Goal: Task Accomplishment & Management: Use online tool/utility

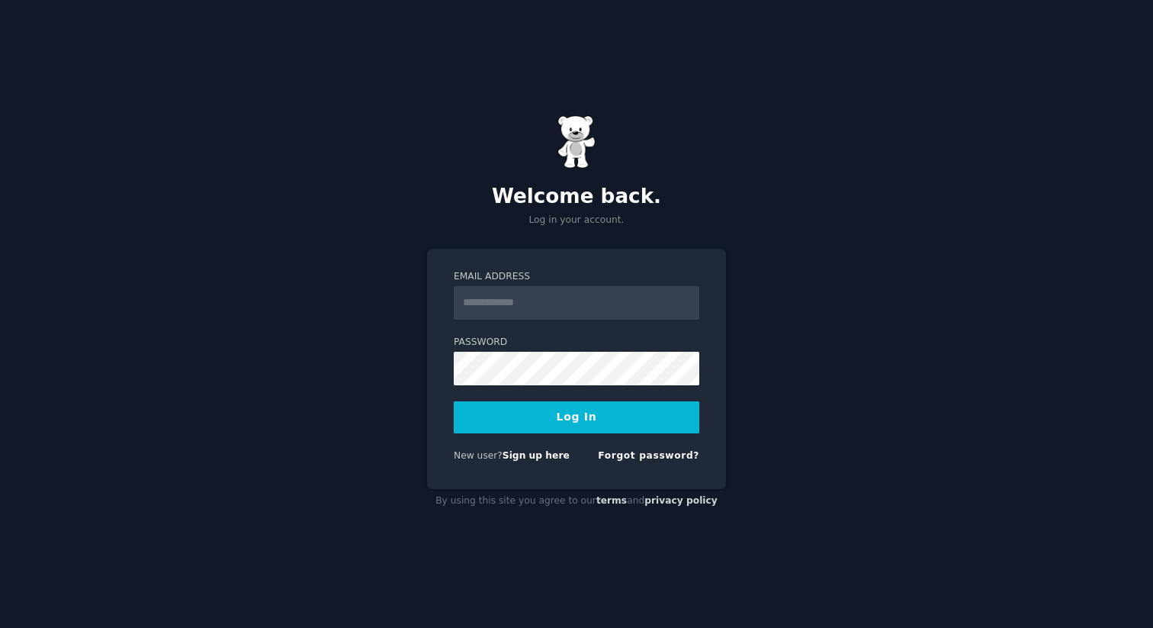
click at [581, 298] on input "Email Address" at bounding box center [577, 303] width 246 height 34
type input "**********"
click at [590, 430] on button "Log In" at bounding box center [577, 417] width 246 height 32
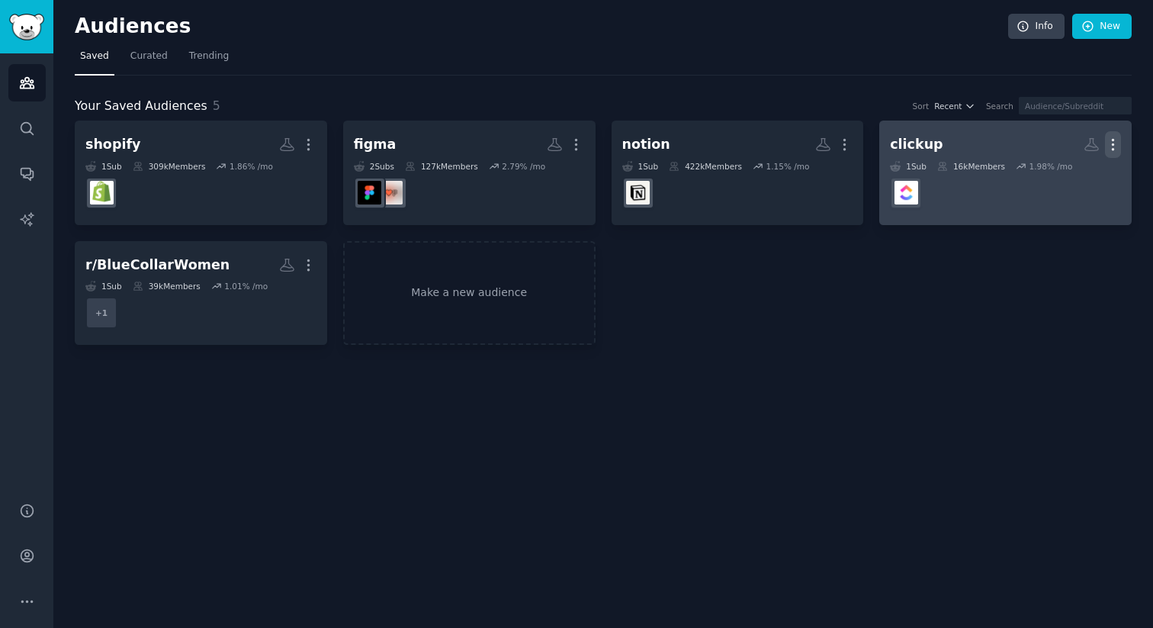
click at [1110, 141] on icon "button" at bounding box center [1113, 145] width 16 height 16
click at [1073, 175] on p "Delete" at bounding box center [1071, 177] width 35 height 16
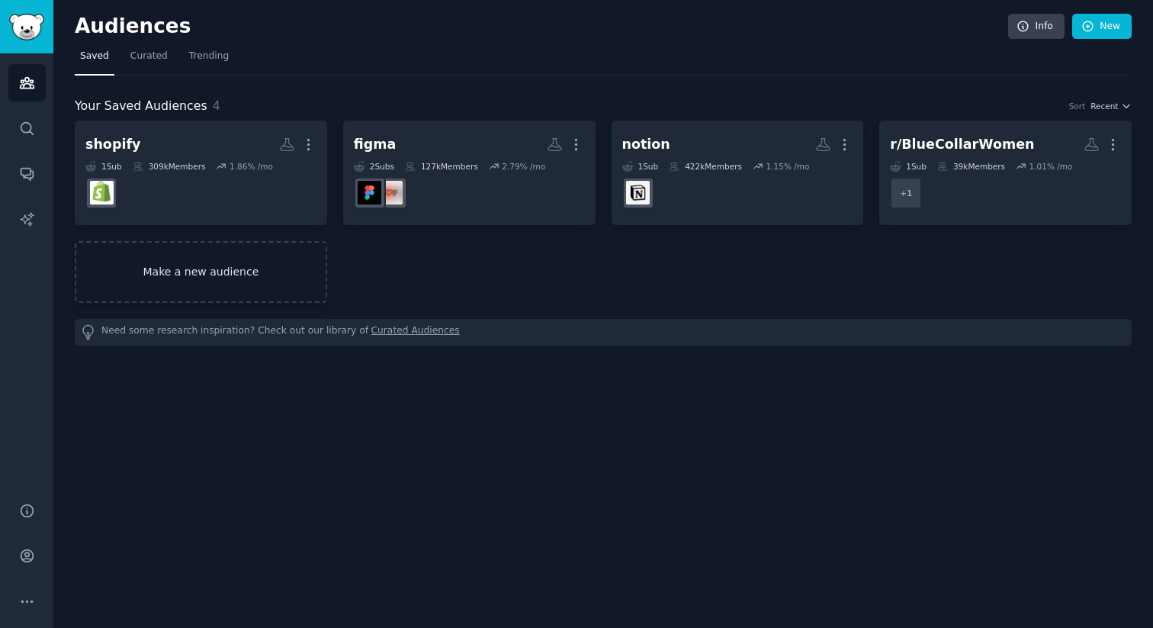
click at [235, 266] on link "Make a new audience" at bounding box center [201, 272] width 253 height 62
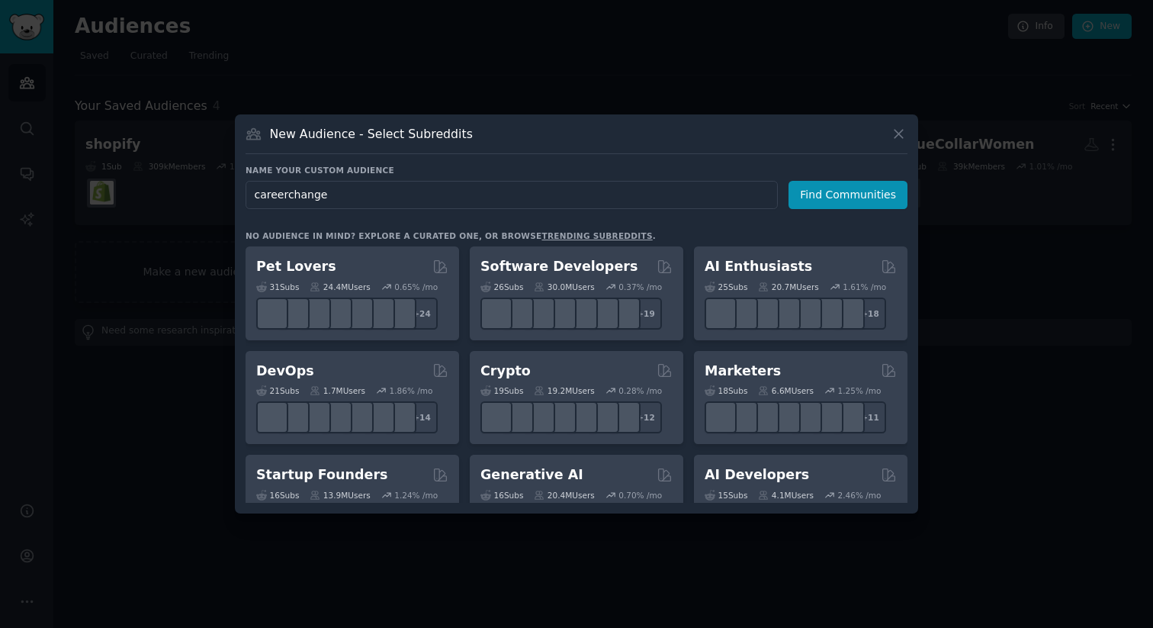
type input "careerchanger"
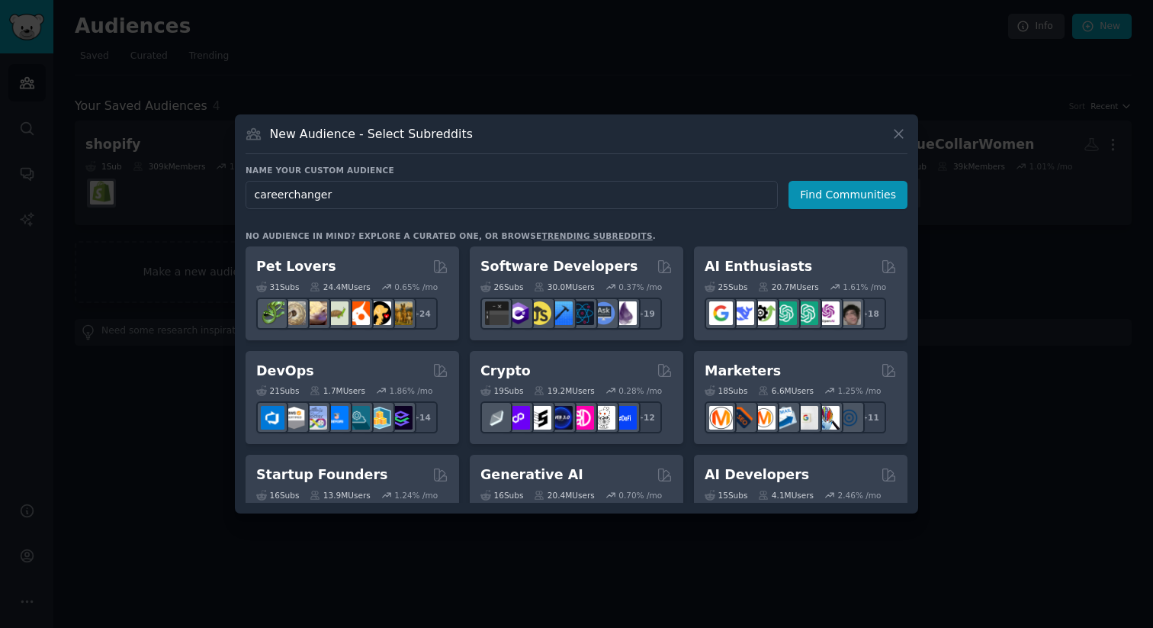
click button "Find Communities" at bounding box center [848, 195] width 119 height 28
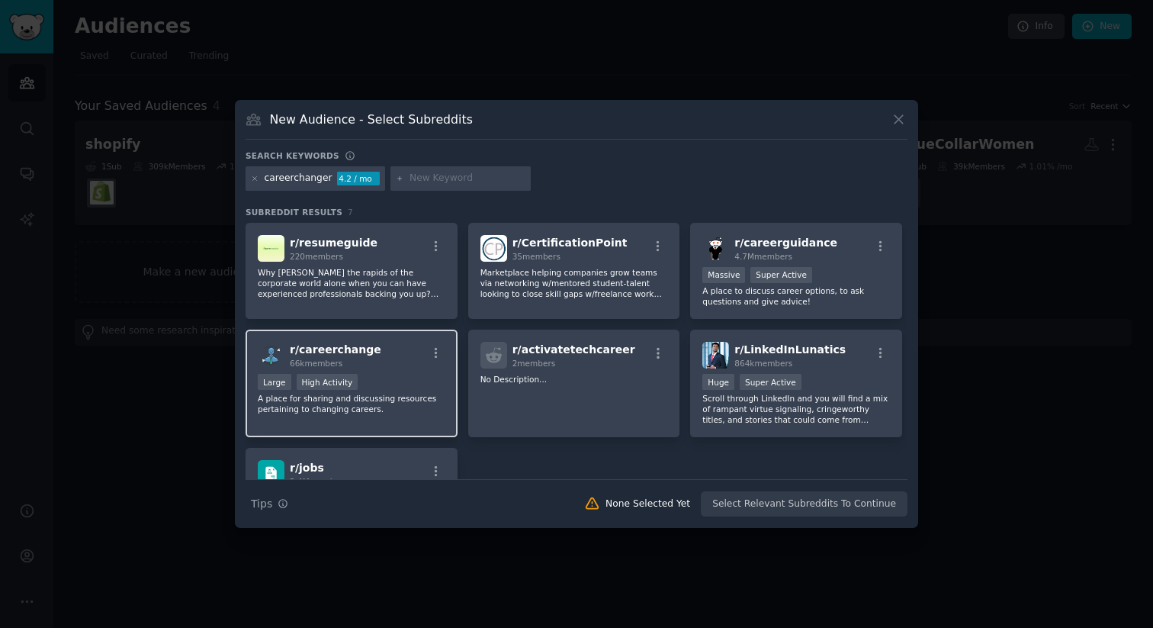
click at [362, 414] on div "r/ careerchange 66k members Large High Activity A place for sharing and discuss…" at bounding box center [352, 384] width 212 height 108
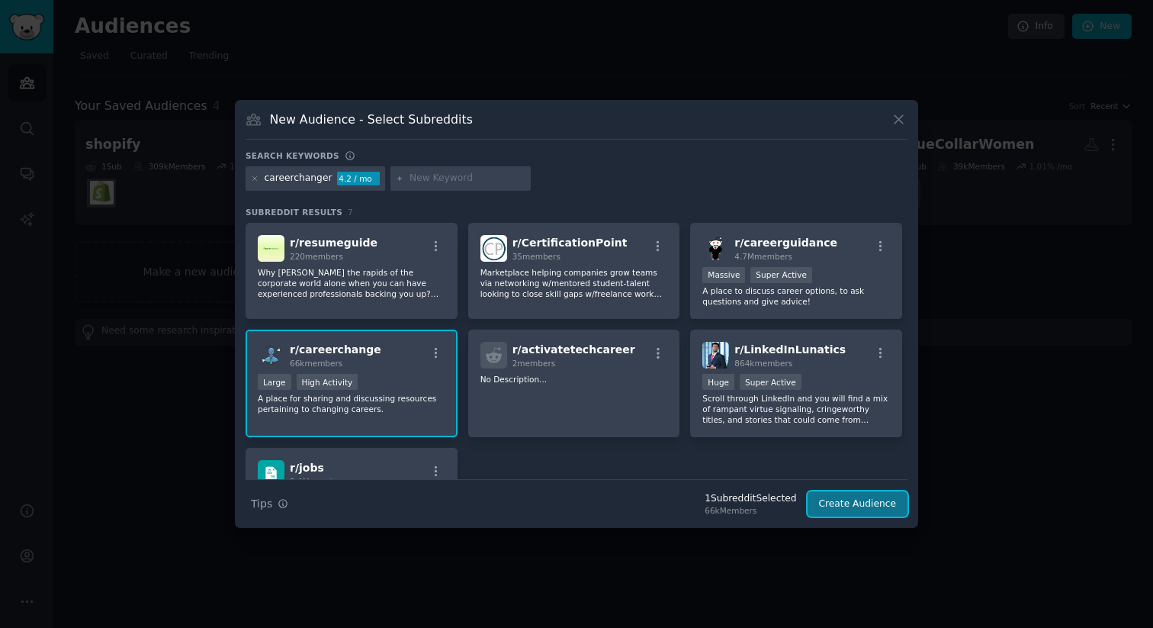
click at [890, 499] on button "Create Audience" at bounding box center [858, 504] width 101 height 26
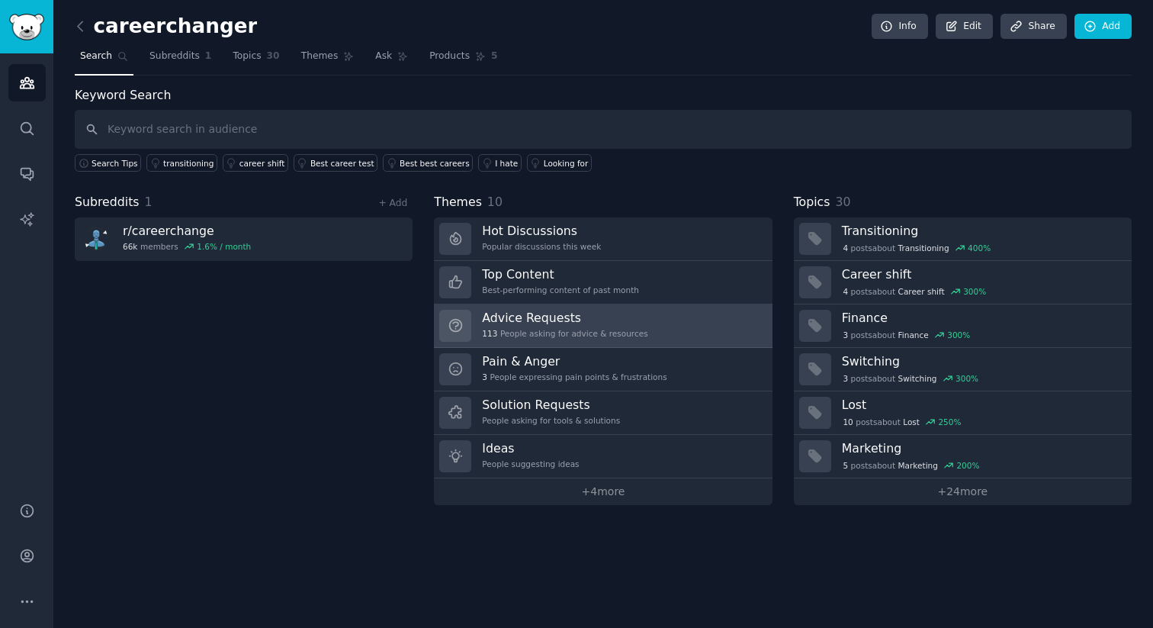
click at [668, 324] on link "Advice Requests 113 People asking for advice & resources" at bounding box center [603, 325] width 338 height 43
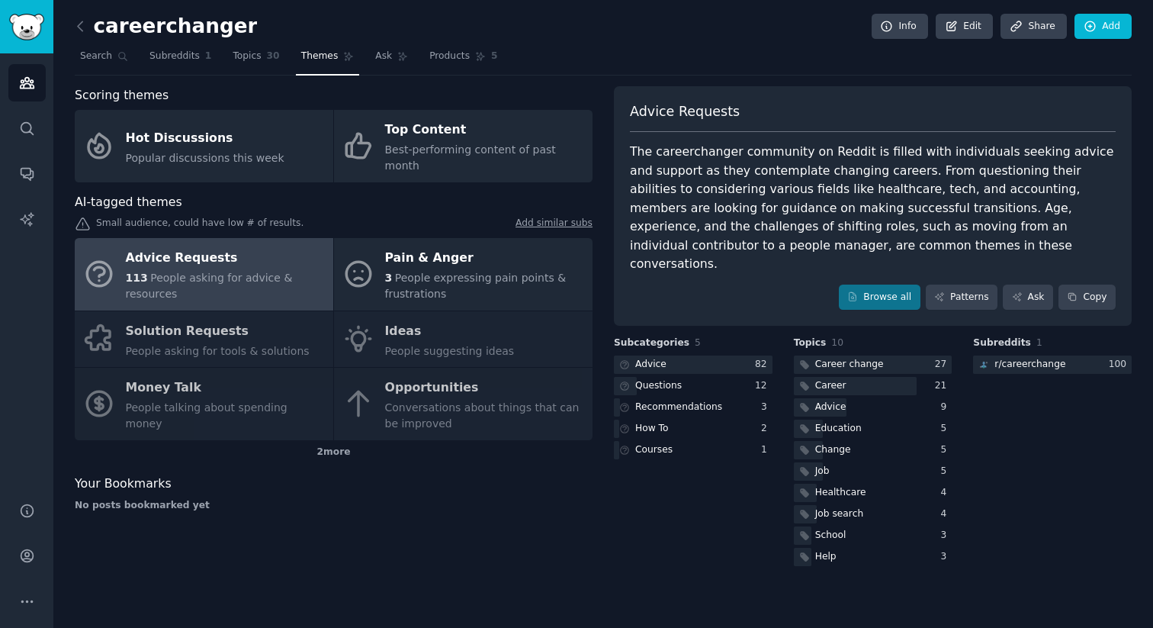
click at [917, 175] on div "The careerchanger community on Reddit is filled with individuals seeking advice…" at bounding box center [873, 208] width 486 height 131
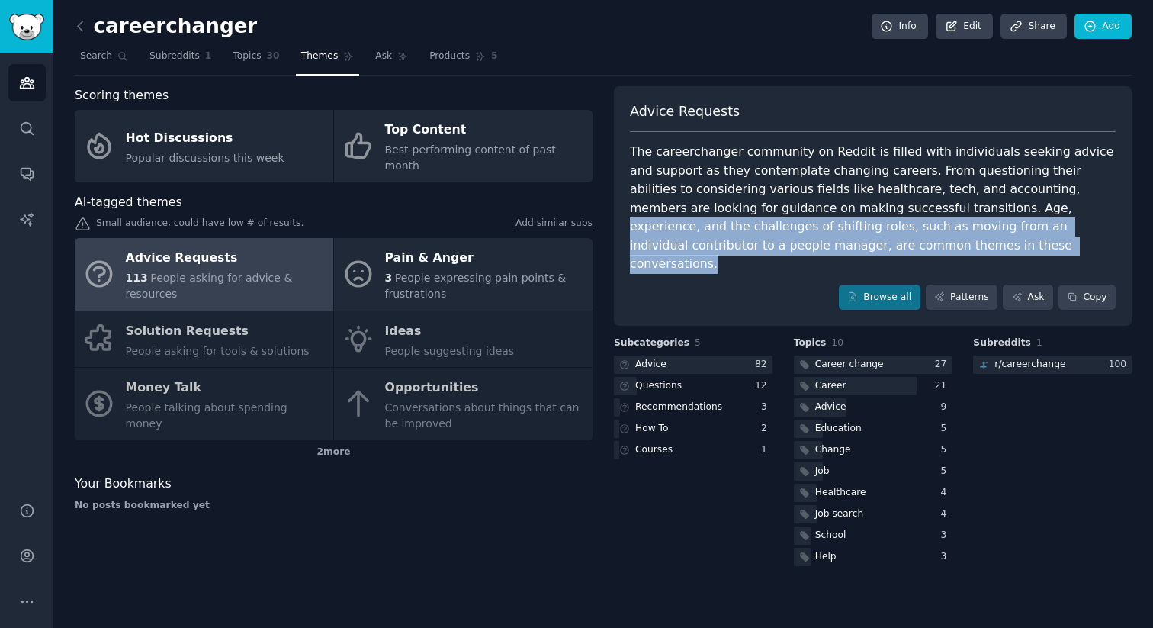
drag, startPoint x: 895, startPoint y: 211, endPoint x: 902, endPoint y: 243, distance: 32.8
click at [902, 243] on div "The careerchanger community on Reddit is filled with individuals seeking advice…" at bounding box center [873, 208] width 486 height 131
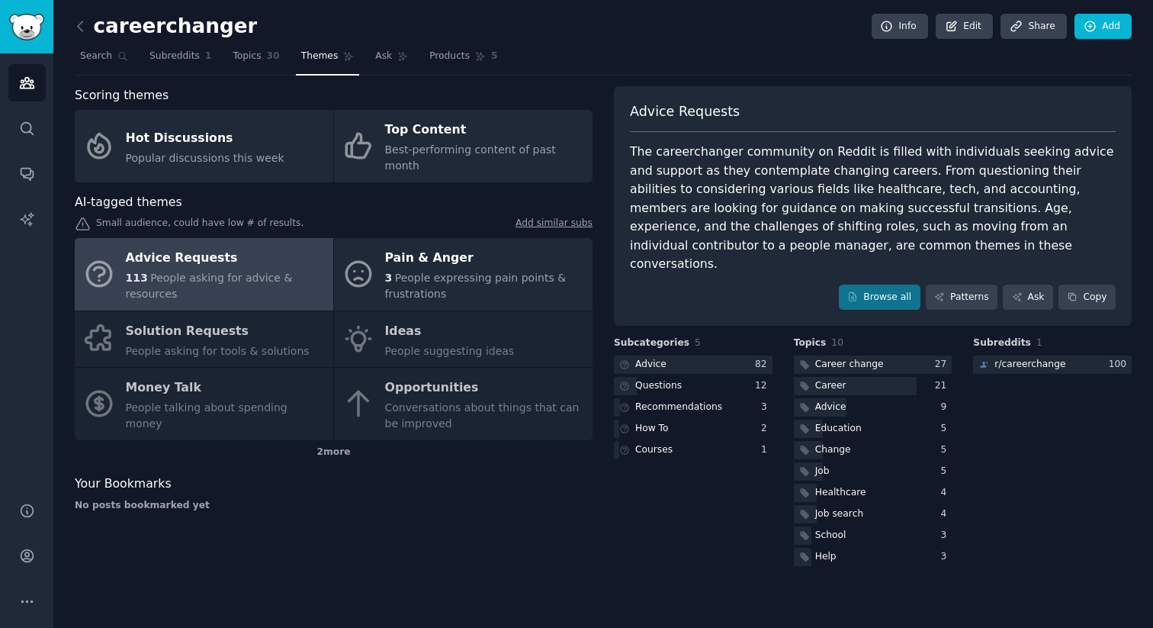
click at [283, 315] on div "Advice Requests 113 People asking for advice & resources Pain & Anger 3 People …" at bounding box center [334, 339] width 518 height 202
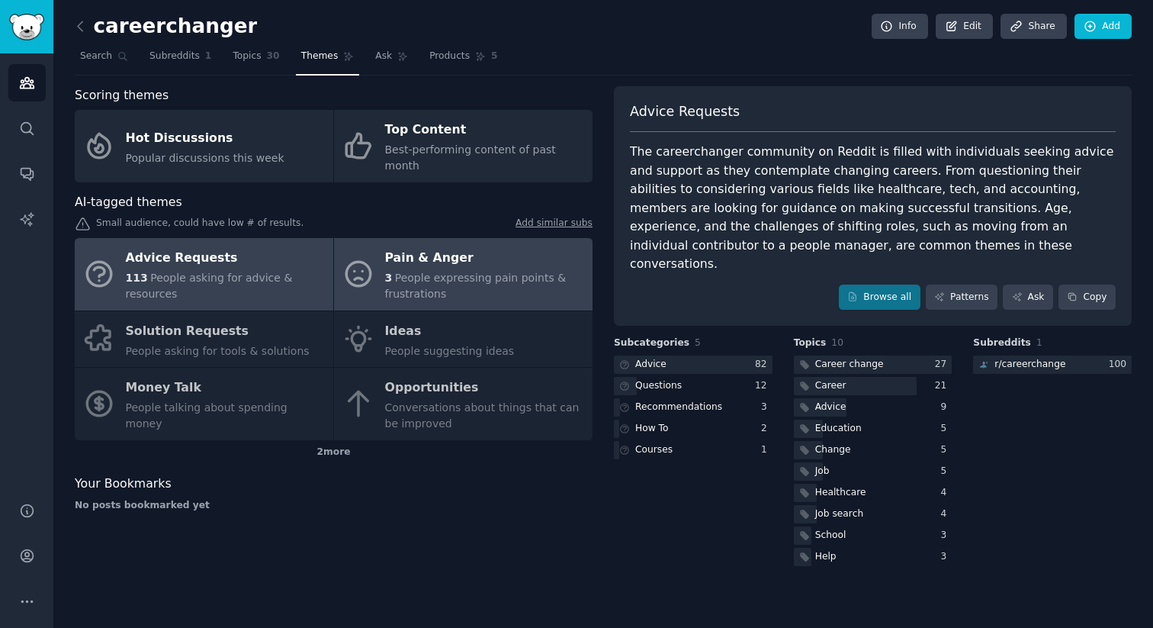
click at [442, 238] on link "Pain & Anger 3 People expressing pain points & frustrations" at bounding box center [463, 274] width 259 height 72
